Goal: Find specific page/section: Find specific page/section

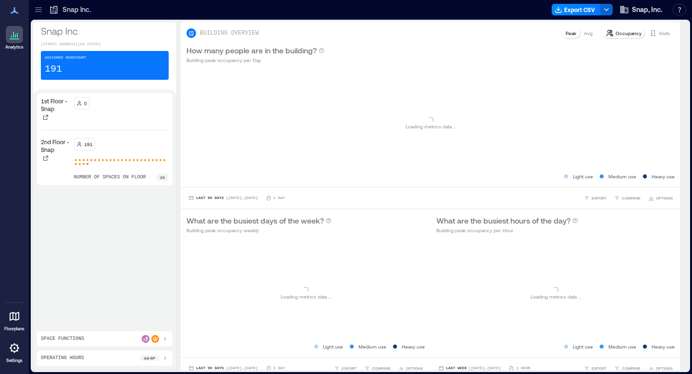
click at [11, 340] on div at bounding box center [14, 348] width 17 height 17
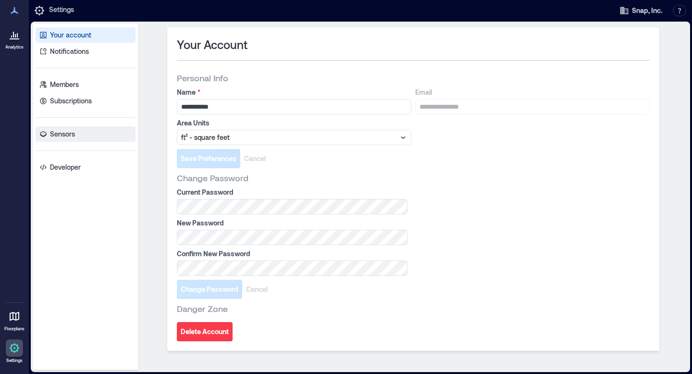
click at [104, 138] on link "Sensors" at bounding box center [86, 133] width 100 height 15
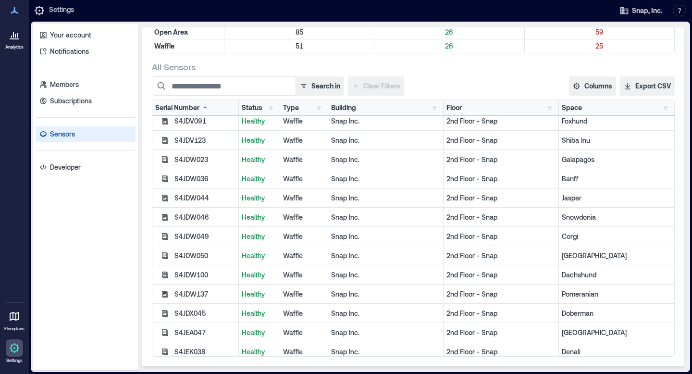
scroll to position [2620, 0]
click at [22, 310] on div at bounding box center [14, 316] width 17 height 17
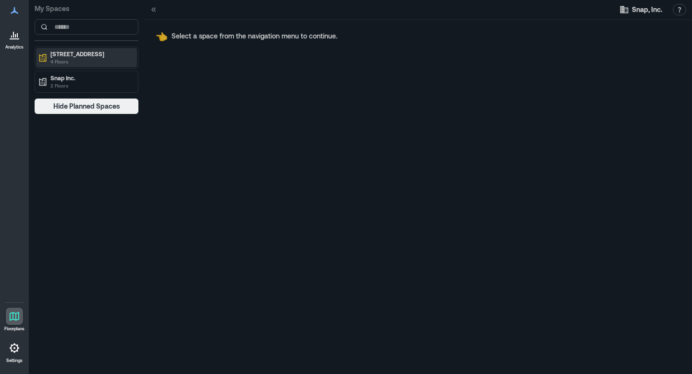
click at [99, 63] on p "4 Floors" at bounding box center [90, 62] width 81 height 8
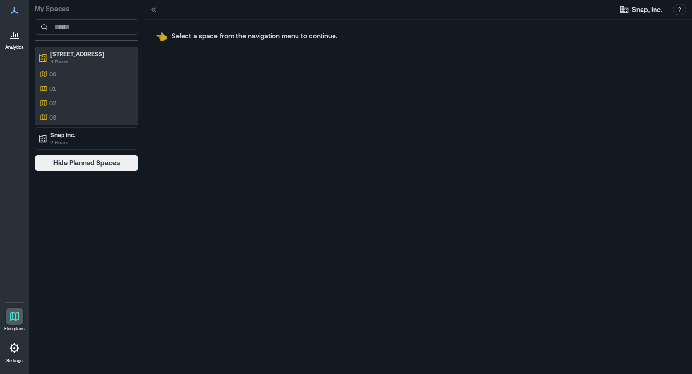
click at [127, 95] on div "00 01 02 03" at bounding box center [86, 95] width 101 height 57
click at [65, 72] on div "00" at bounding box center [84, 74] width 93 height 10
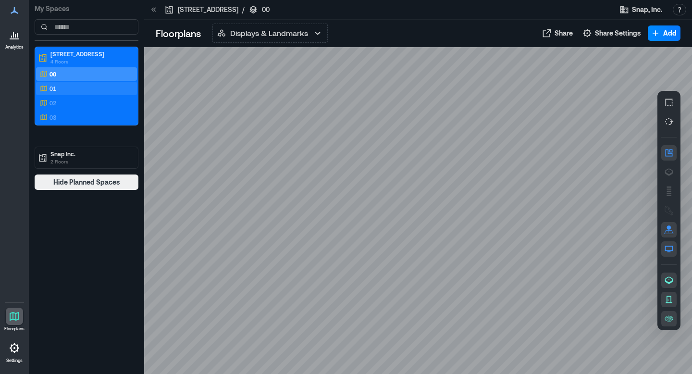
click at [81, 83] on div "01" at bounding box center [86, 88] width 101 height 13
